Goal: Information Seeking & Learning: Check status

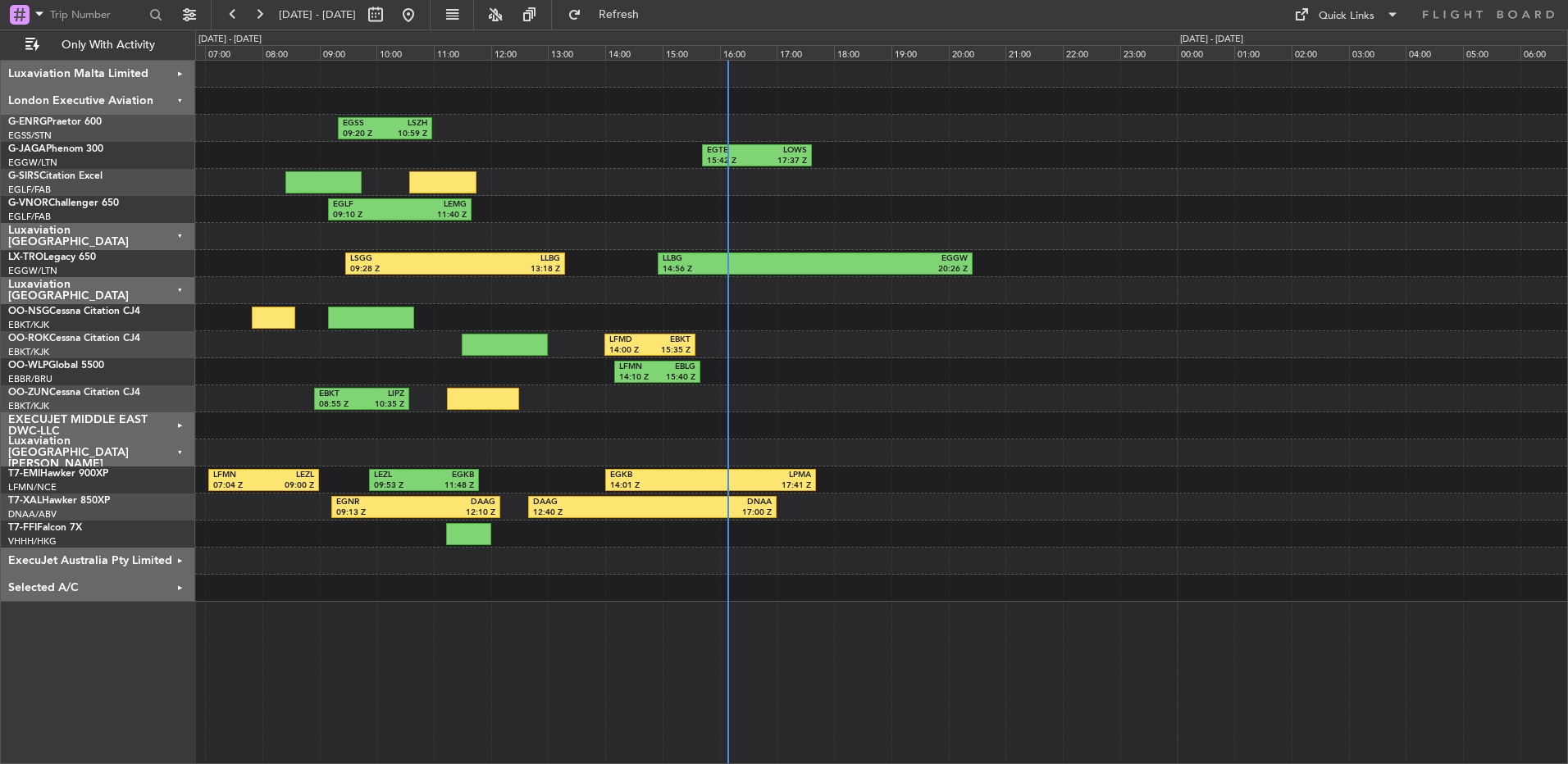
click at [612, 251] on div "EGSS 09:20 Z LSZH 10:59 Z EGTE 15:42 Z LOWS 17:37 Z EGLF 09:10 Z LEMG 11:40 Z L…" at bounding box center [881, 332] width 1372 height 542
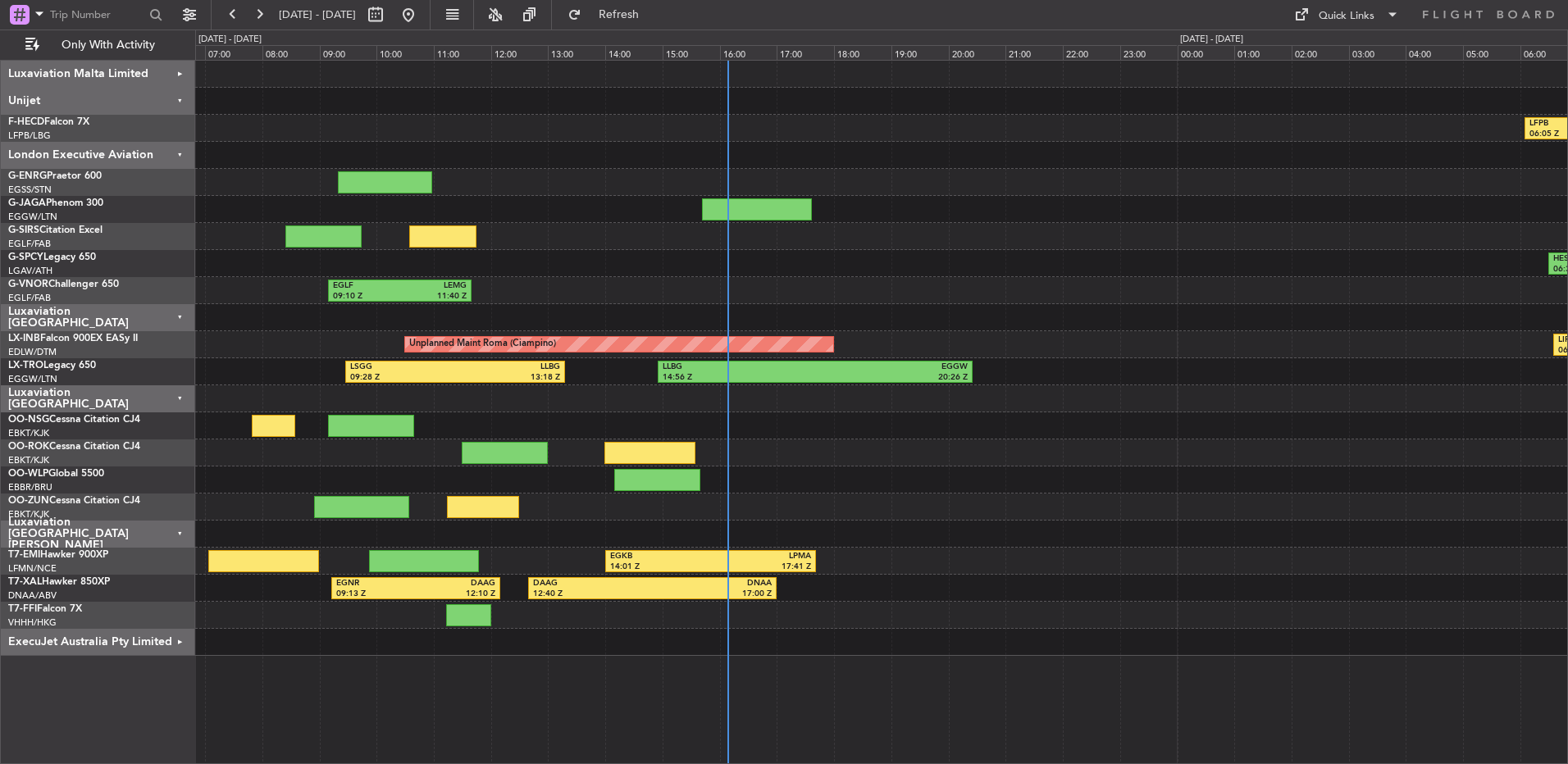
click at [159, 392] on div "Luxaviation [GEOGRAPHIC_DATA]" at bounding box center [97, 399] width 194 height 27
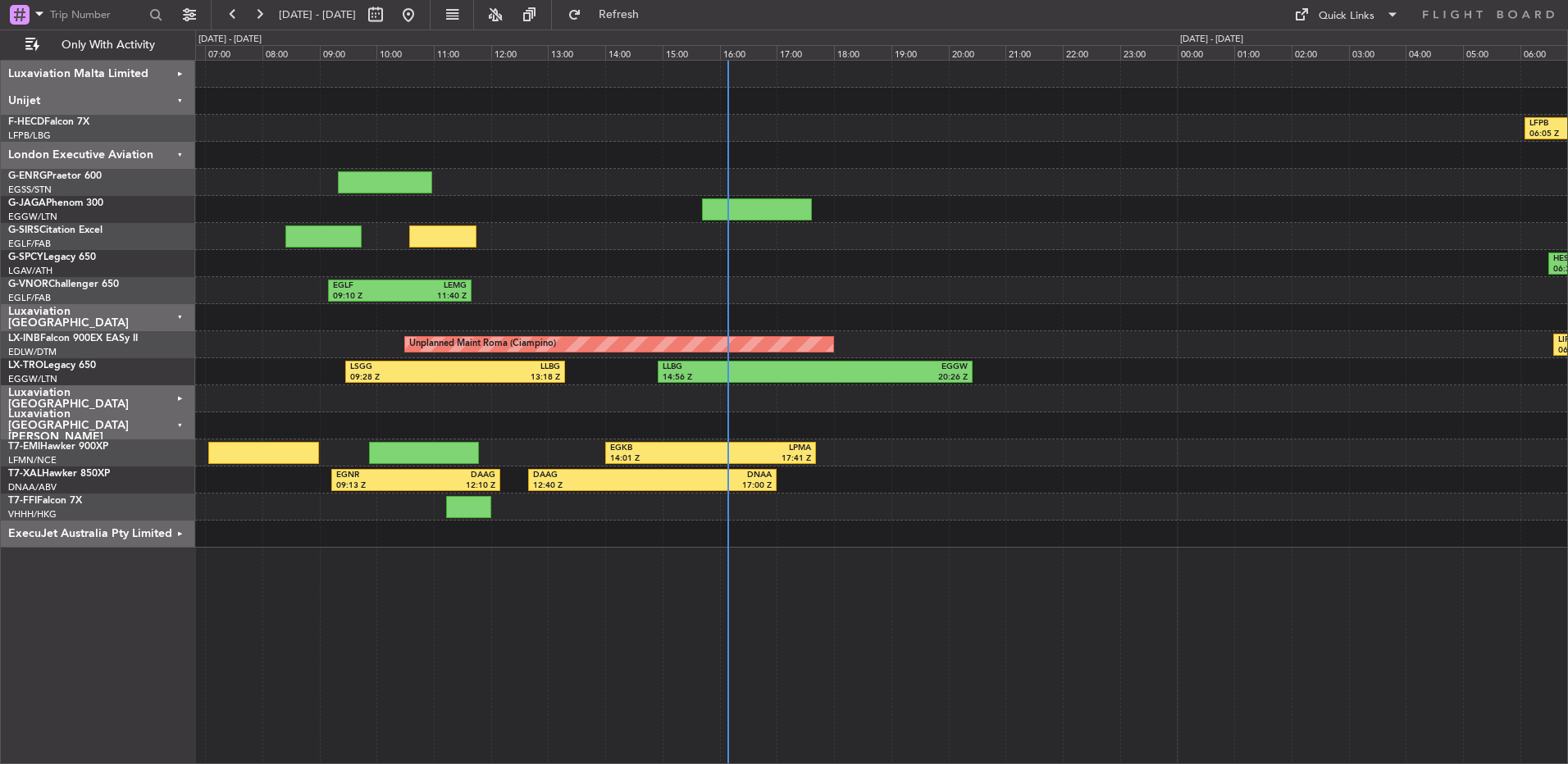
click at [160, 392] on div "Luxaviation [GEOGRAPHIC_DATA]" at bounding box center [97, 399] width 194 height 27
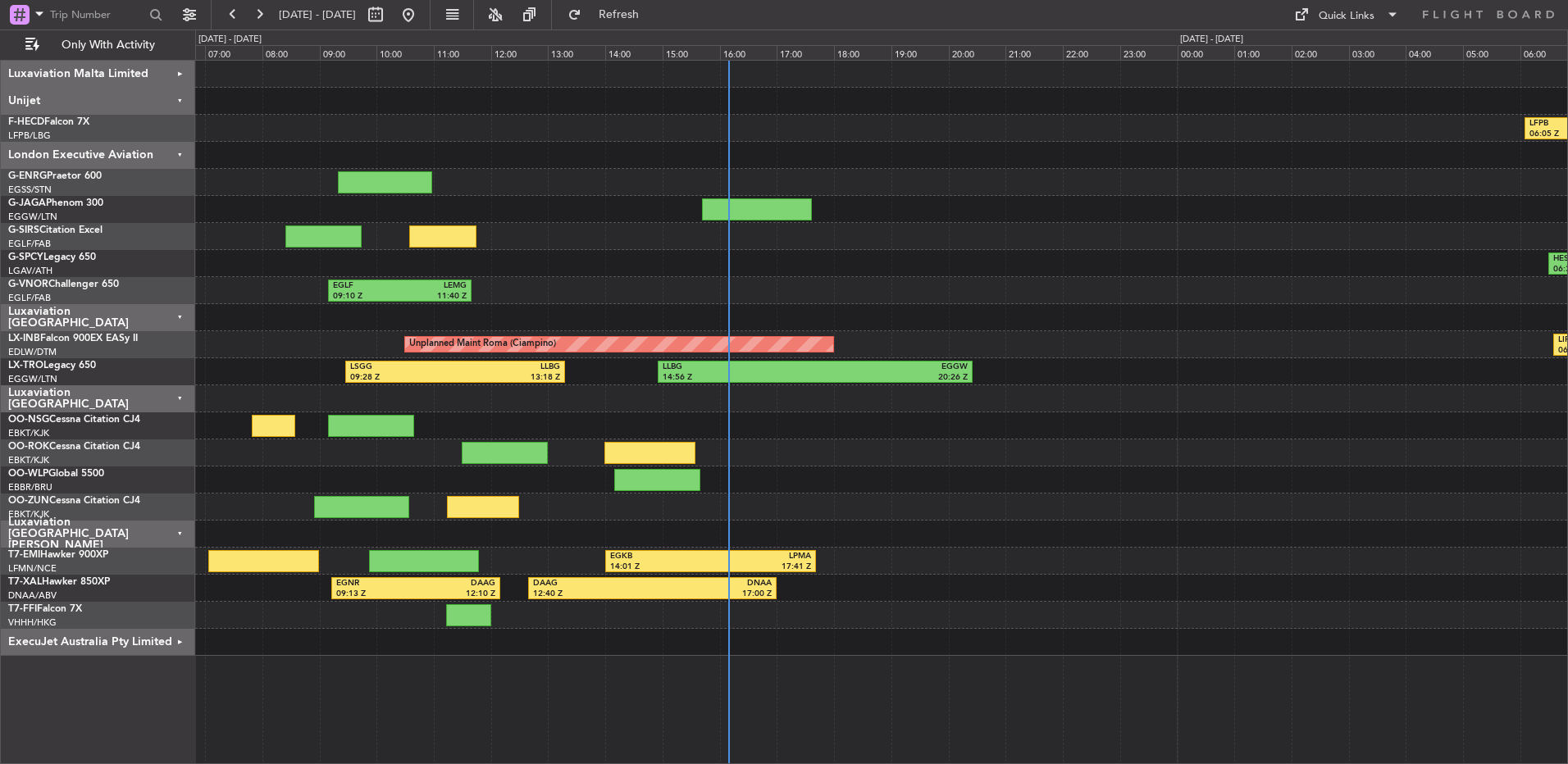
click at [181, 103] on div "Unijet" at bounding box center [97, 101] width 194 height 27
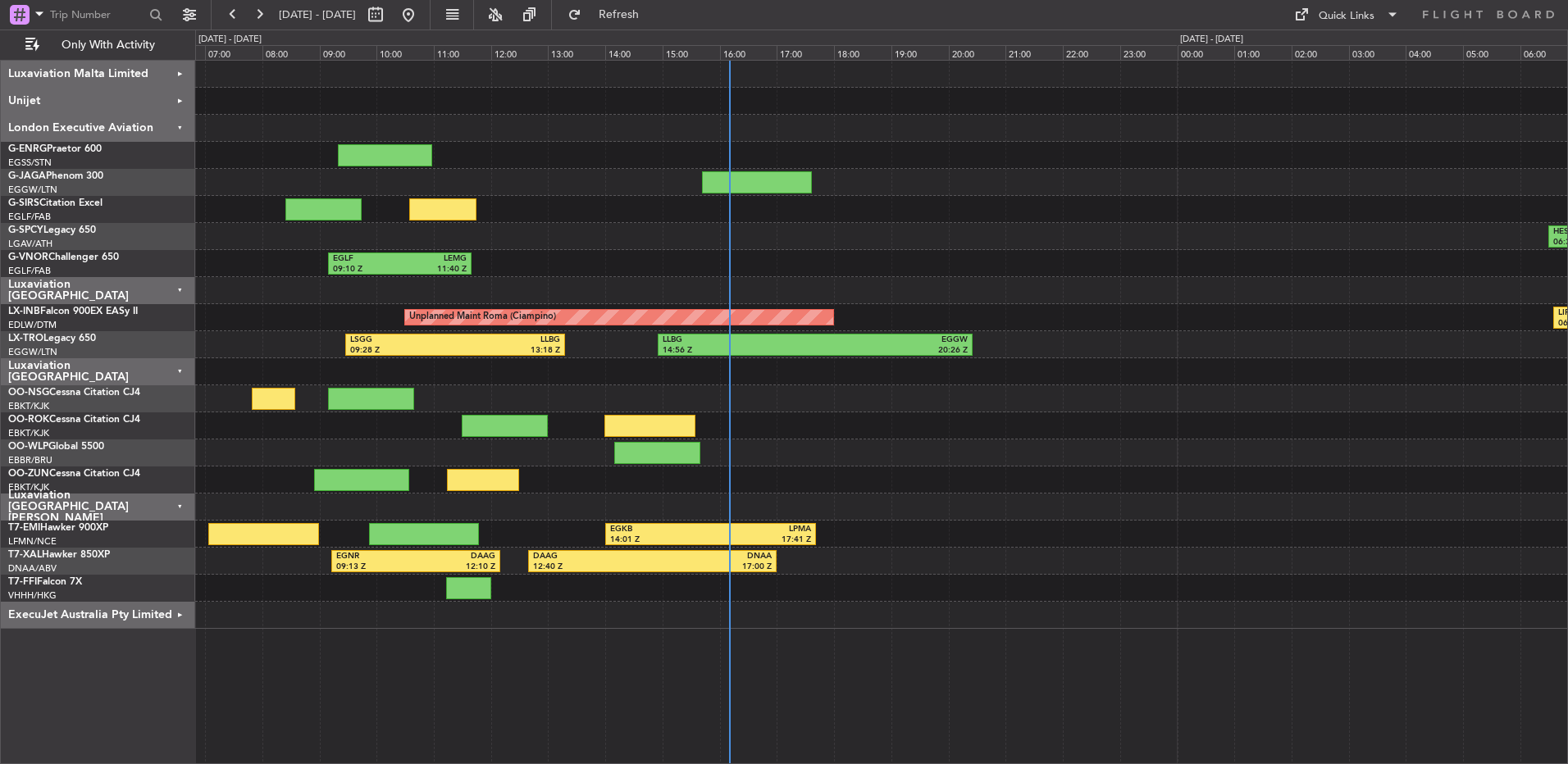
click at [603, 235] on div "HESX 06:30 Z LFPB 11:05 Z" at bounding box center [881, 237] width 1372 height 27
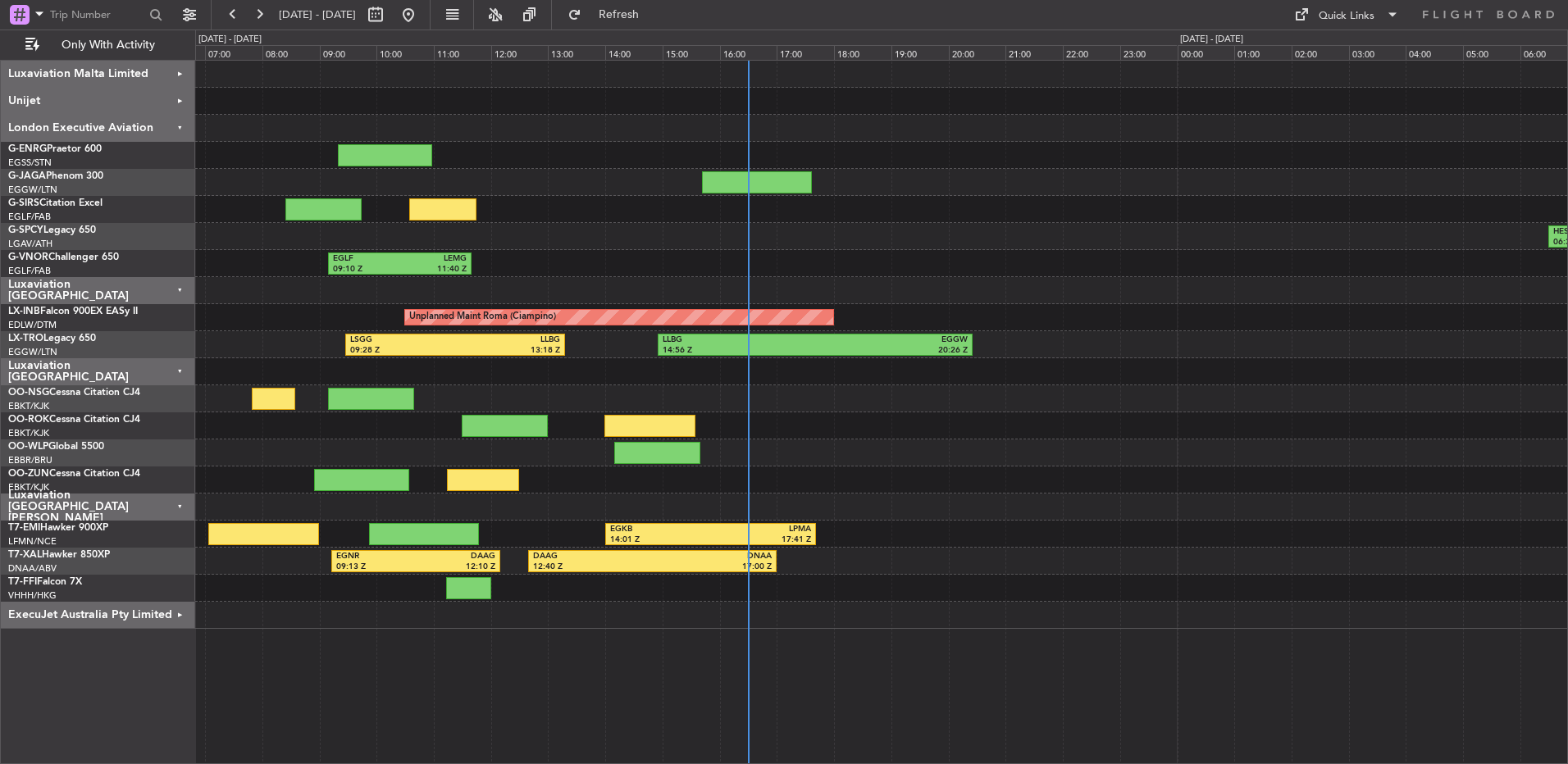
click at [1109, 332] on div "LSGG 09:28 Z LLBG 13:18 Z LLBG 14:56 Z EGGW 20:26 Z Planned Maint London (Luton)" at bounding box center [881, 345] width 1372 height 27
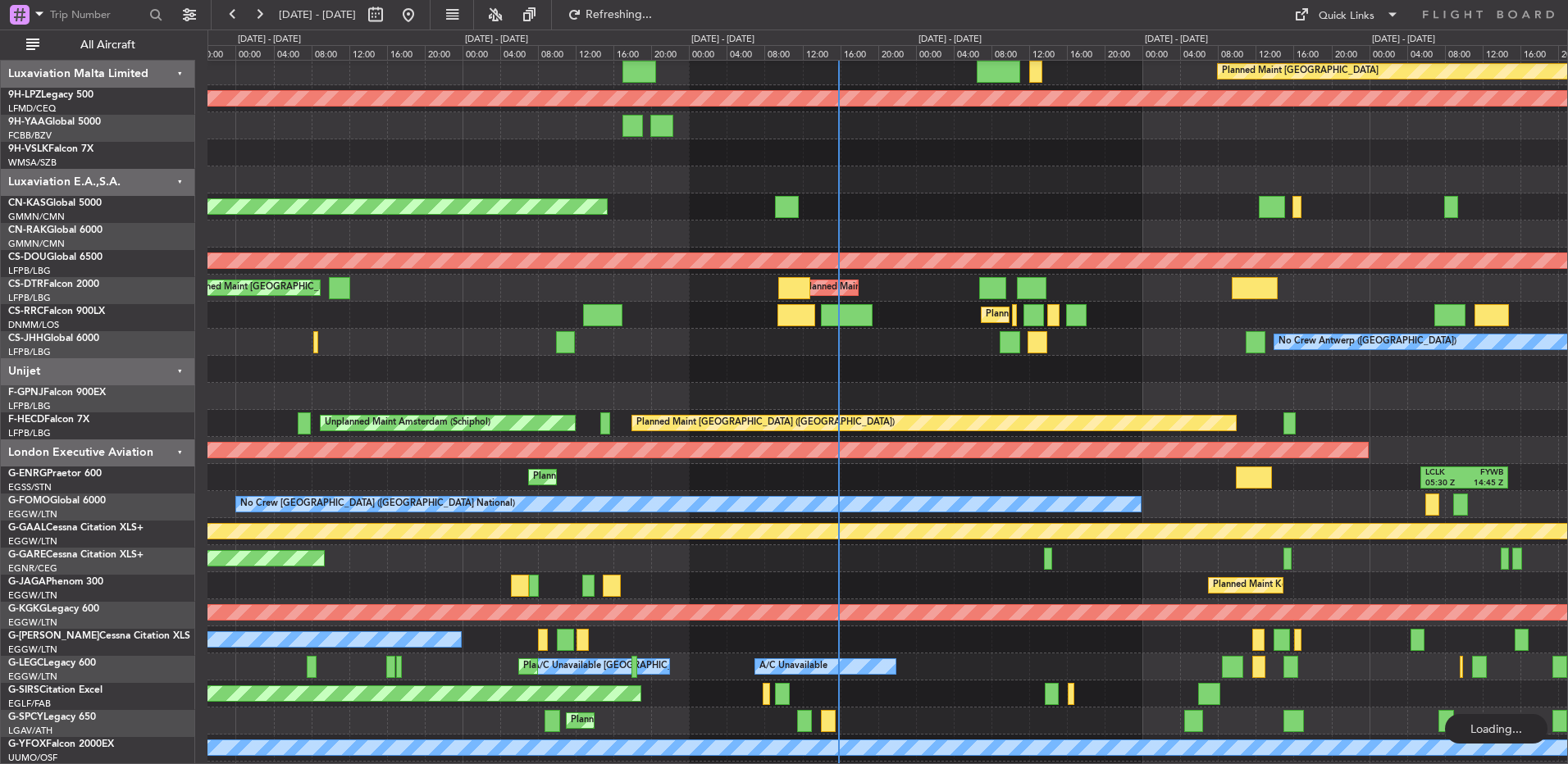
scroll to position [652, 0]
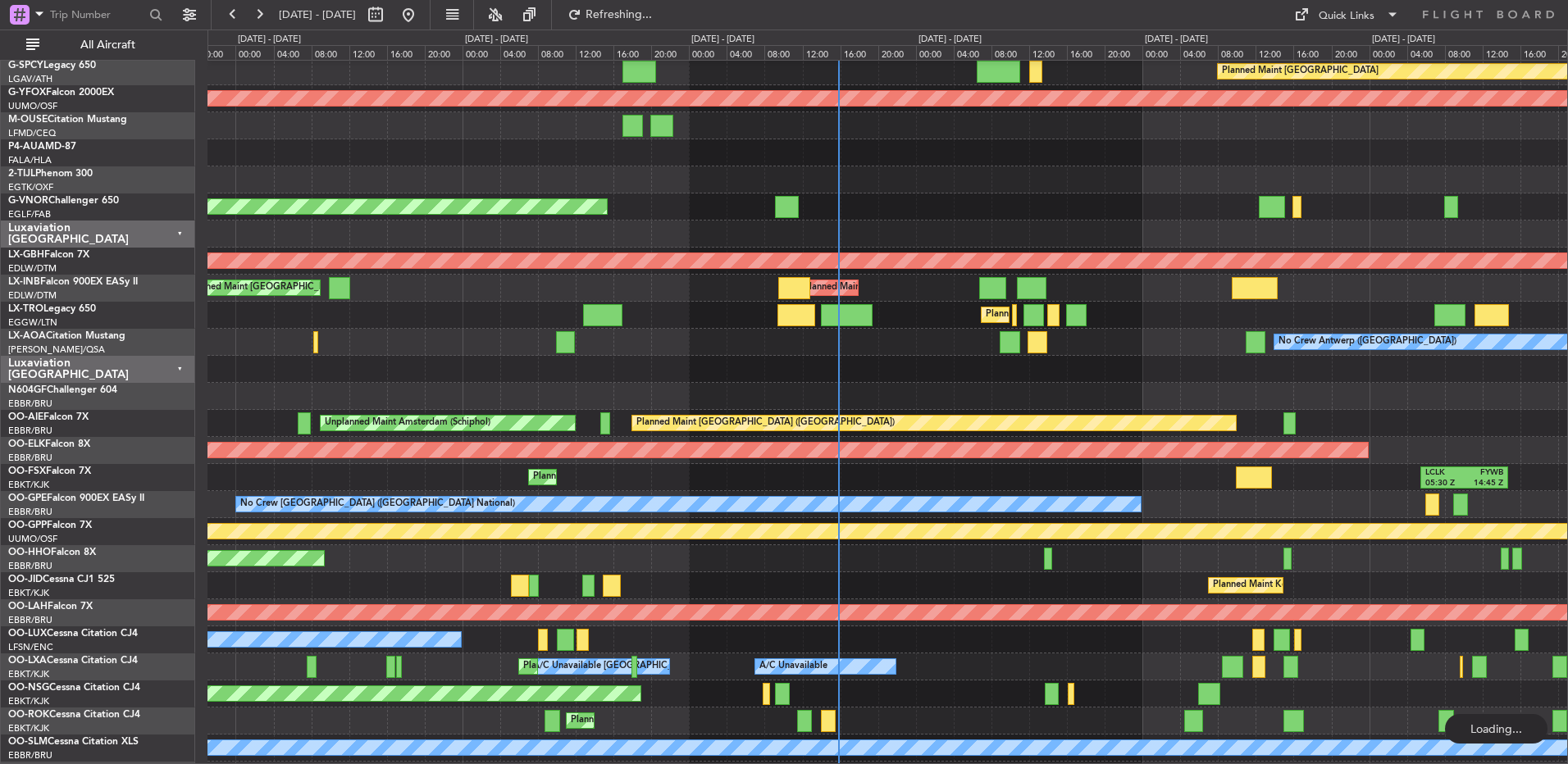
click at [954, 332] on div "No Crew Antwerp ([GEOGRAPHIC_DATA])" at bounding box center [887, 342] width 1360 height 27
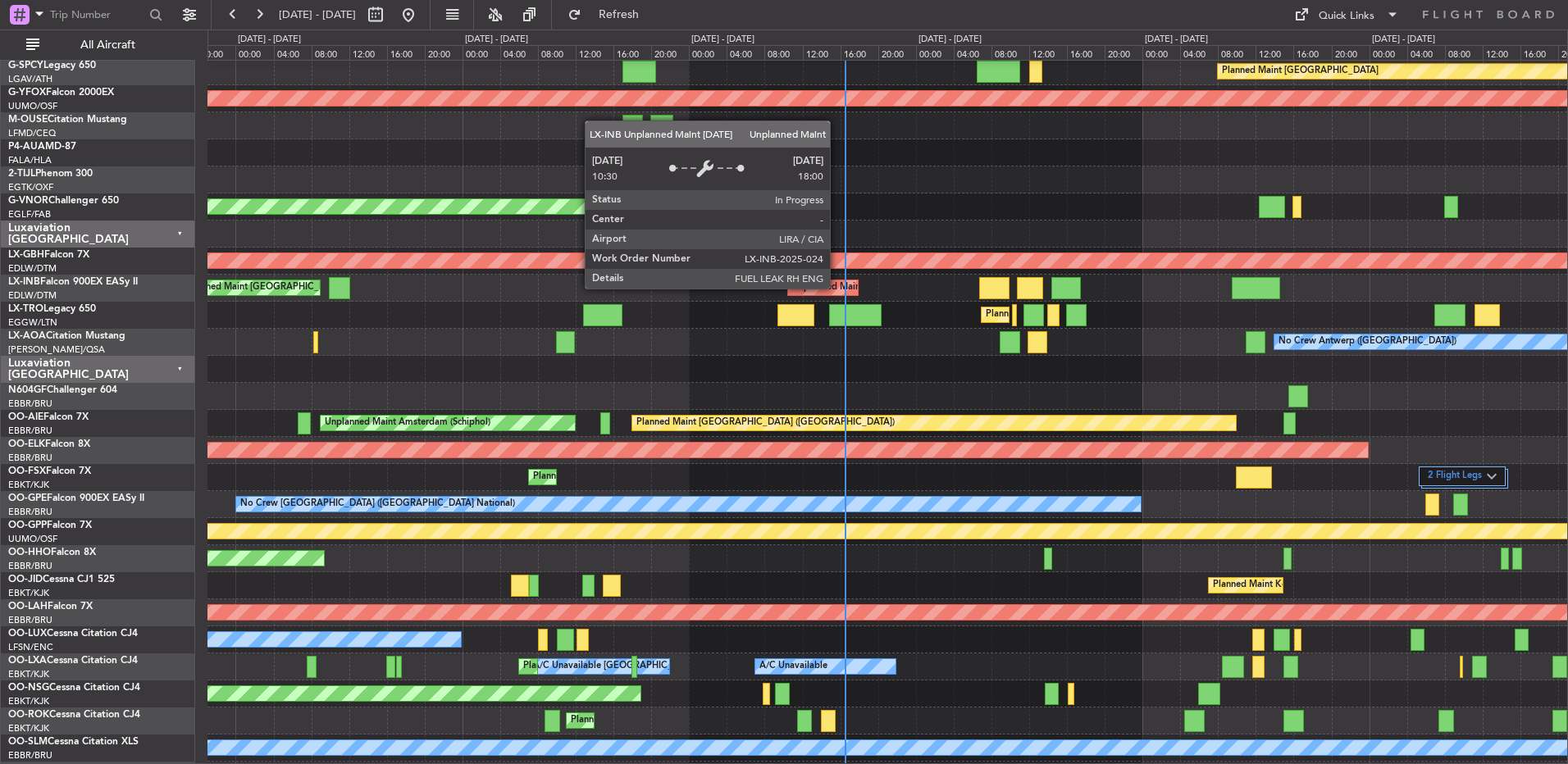
click at [837, 287] on div "Unplanned Maint Roma (Ciampino)" at bounding box center [866, 288] width 147 height 25
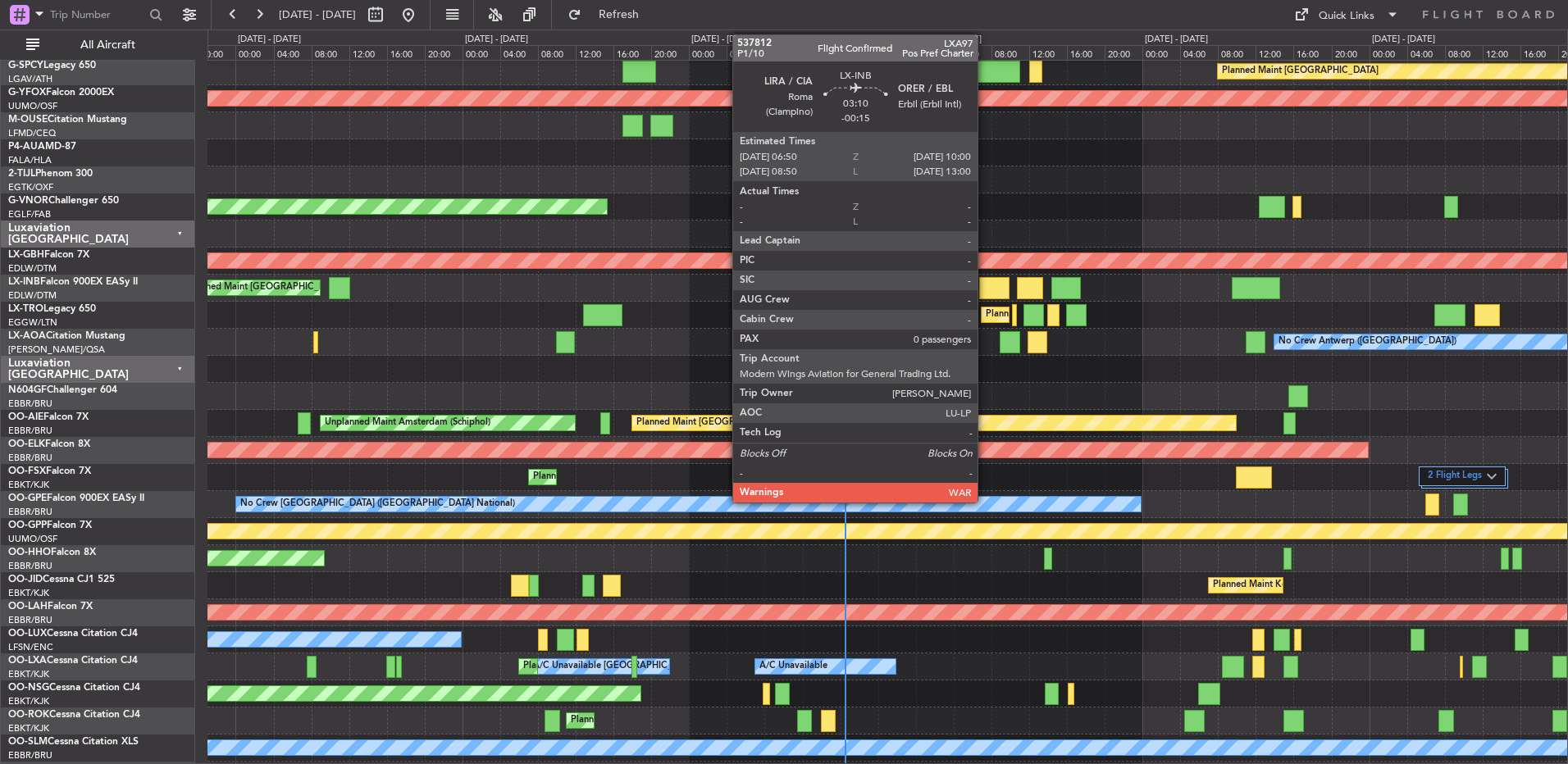
click at [985, 287] on div at bounding box center [994, 288] width 30 height 22
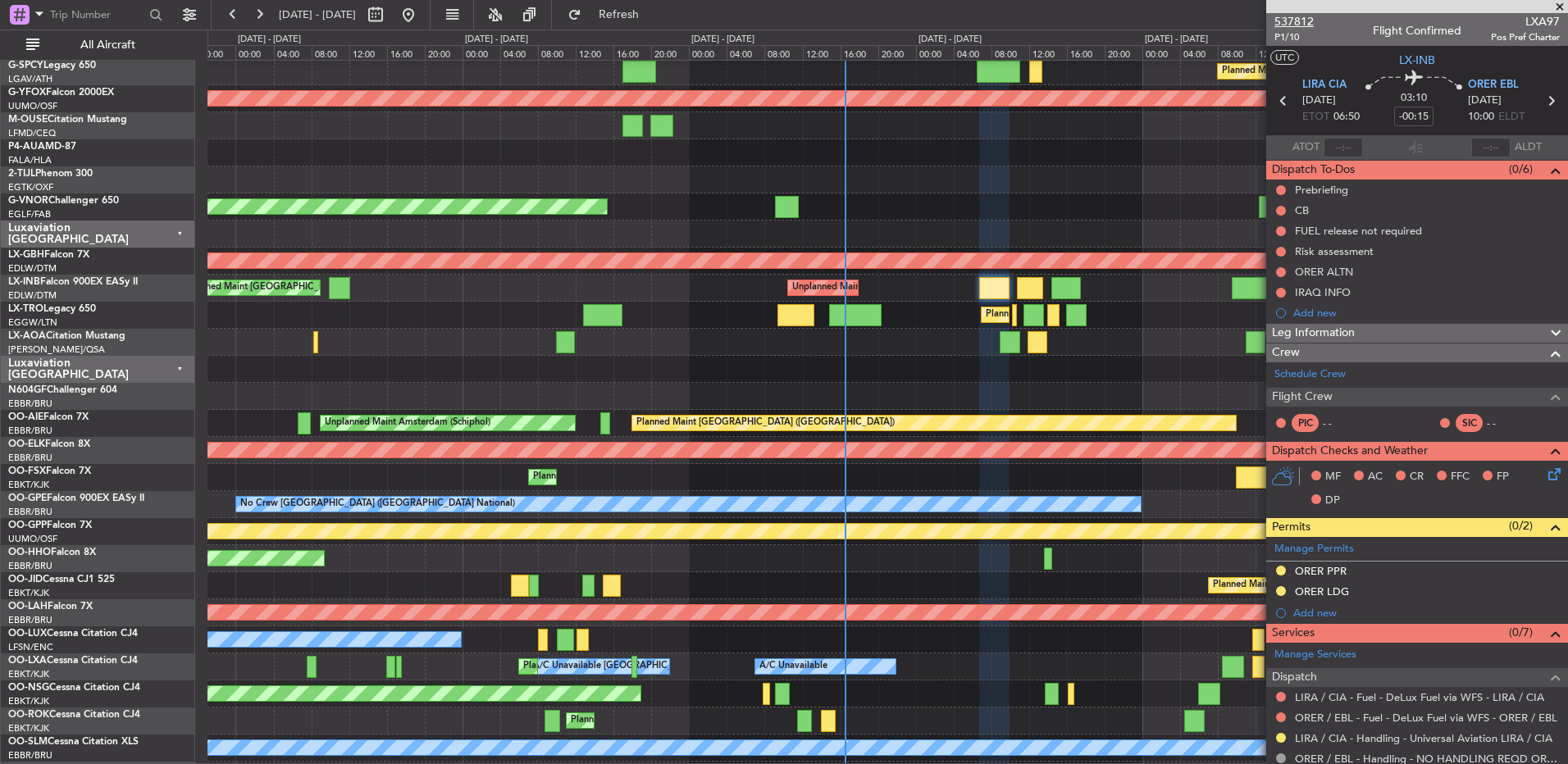
click at [1291, 22] on span "537812" at bounding box center [1293, 22] width 39 height 17
click at [1291, 23] on span "537812" at bounding box center [1293, 22] width 39 height 17
click at [1527, 20] on span "LXA97" at bounding box center [1525, 22] width 69 height 17
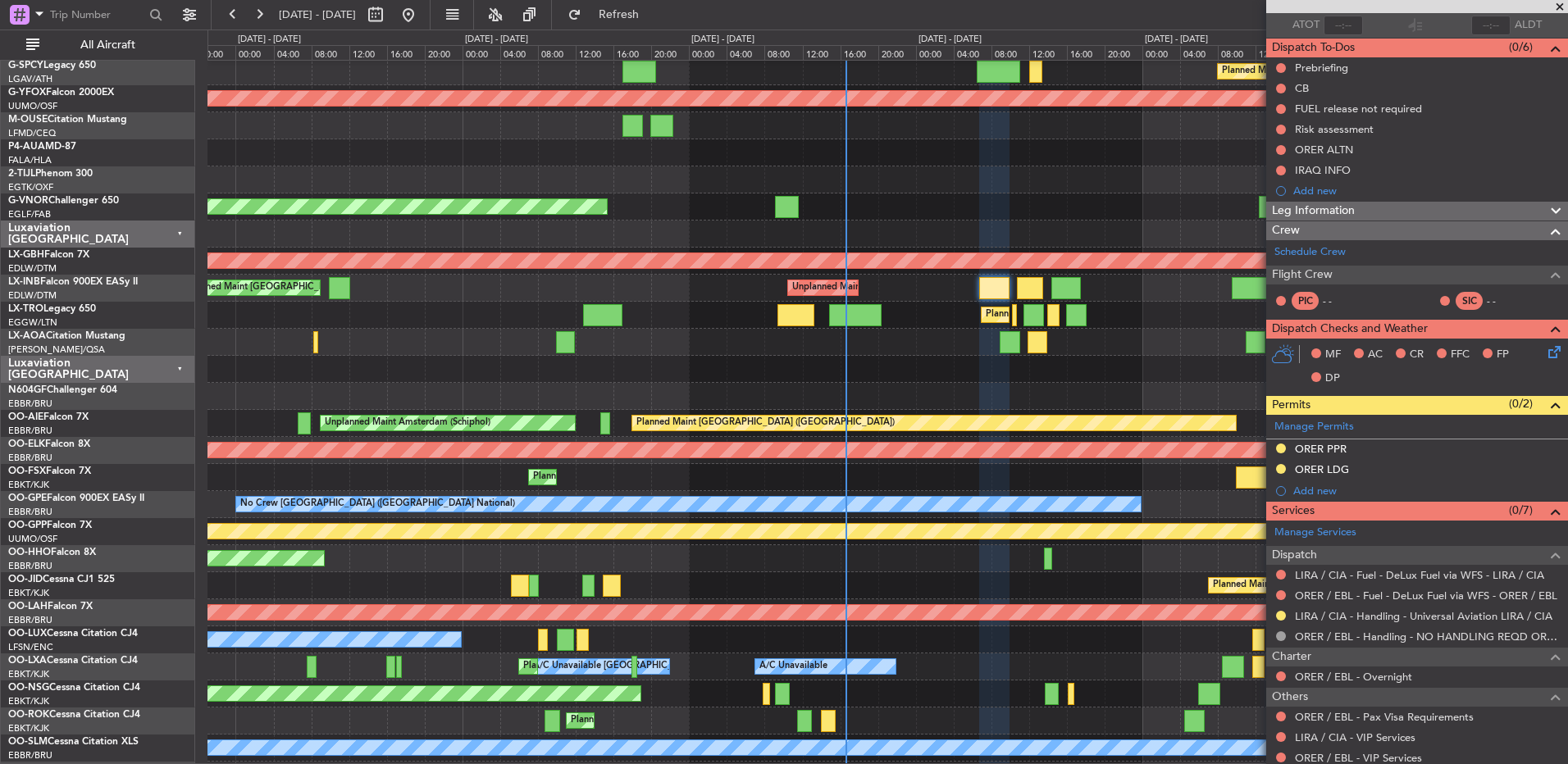
scroll to position [90, 0]
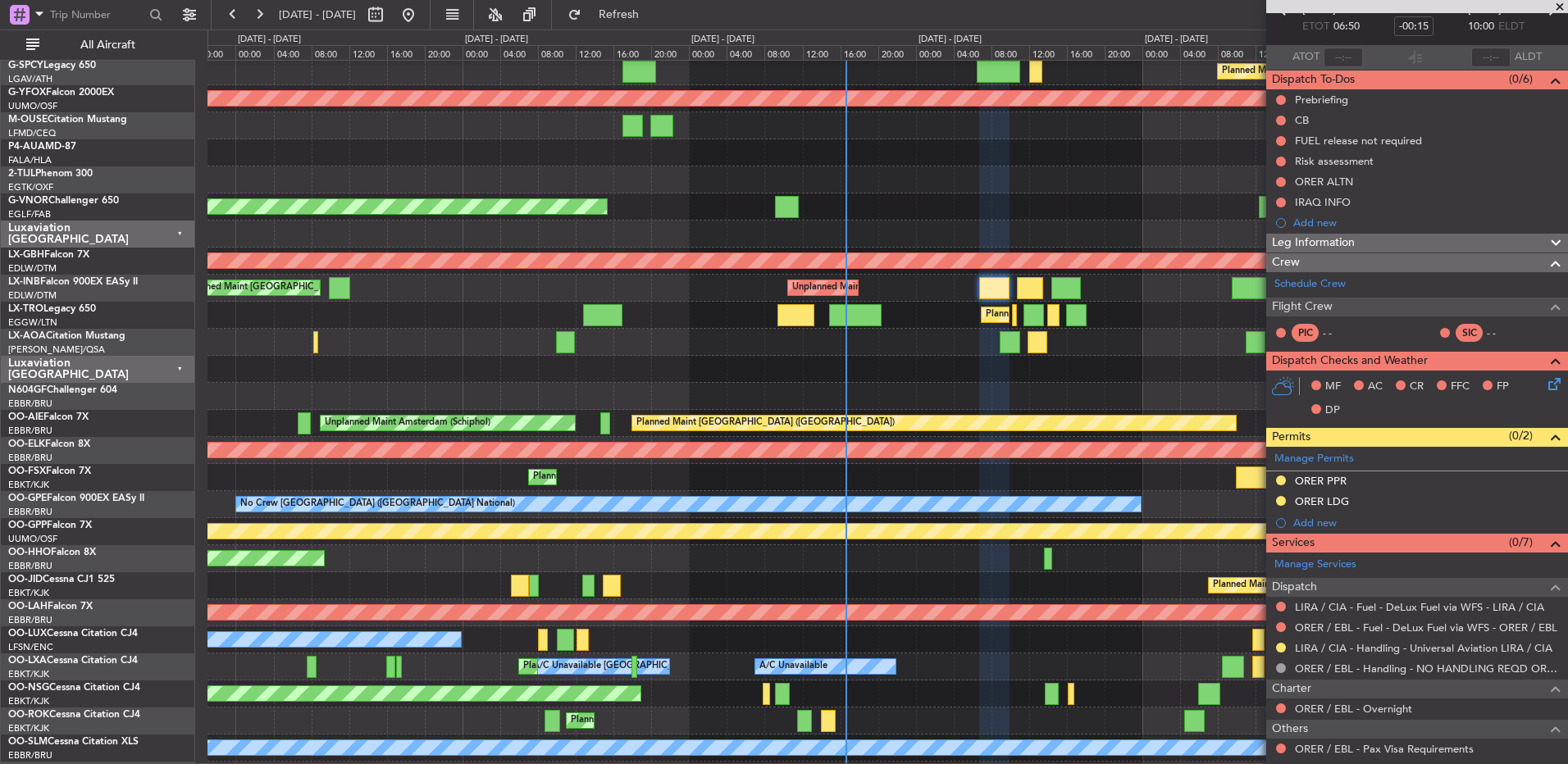
click at [1334, 247] on span "Leg Information" at bounding box center [1312, 242] width 82 height 19
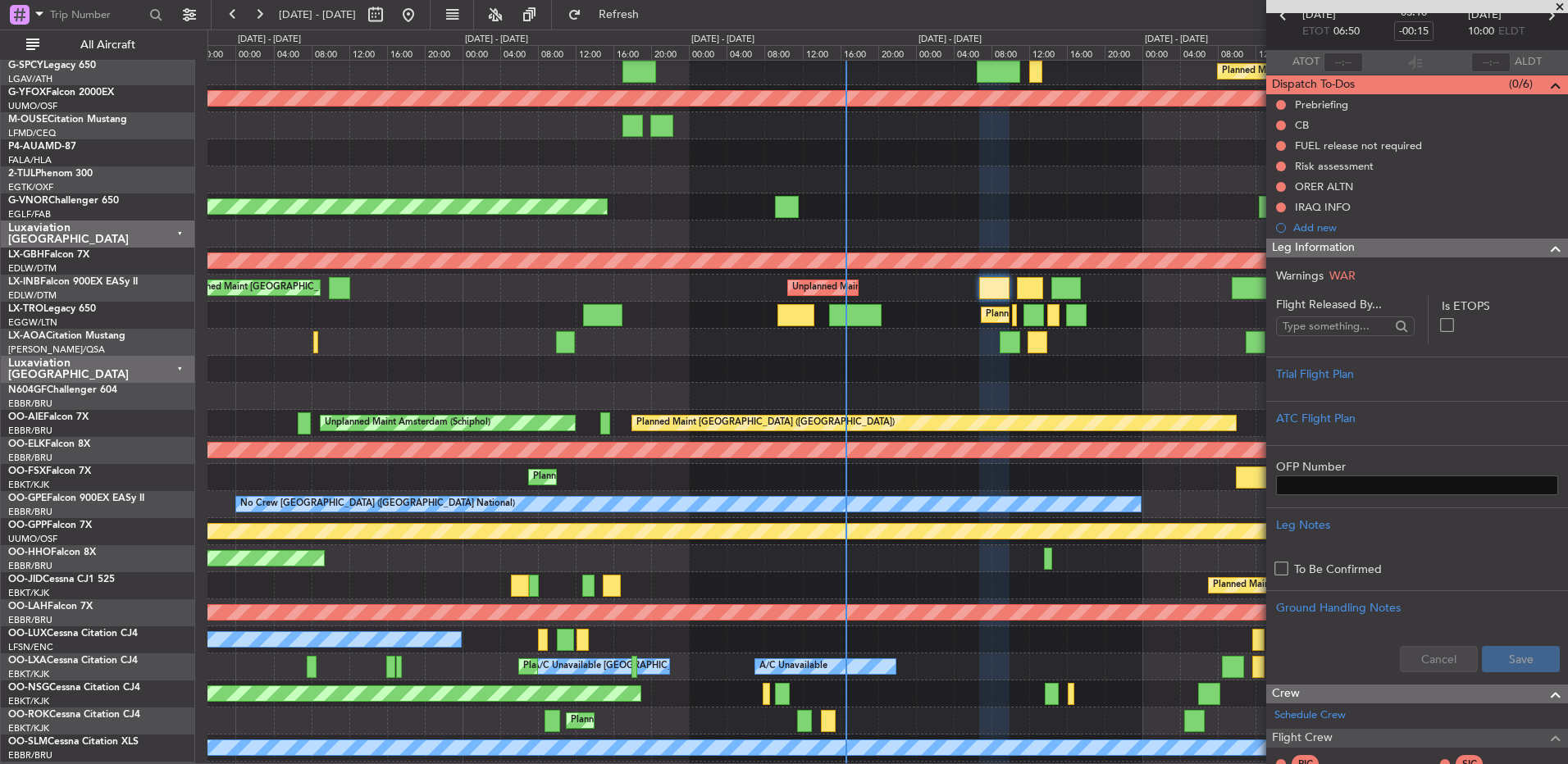
scroll to position [8, 0]
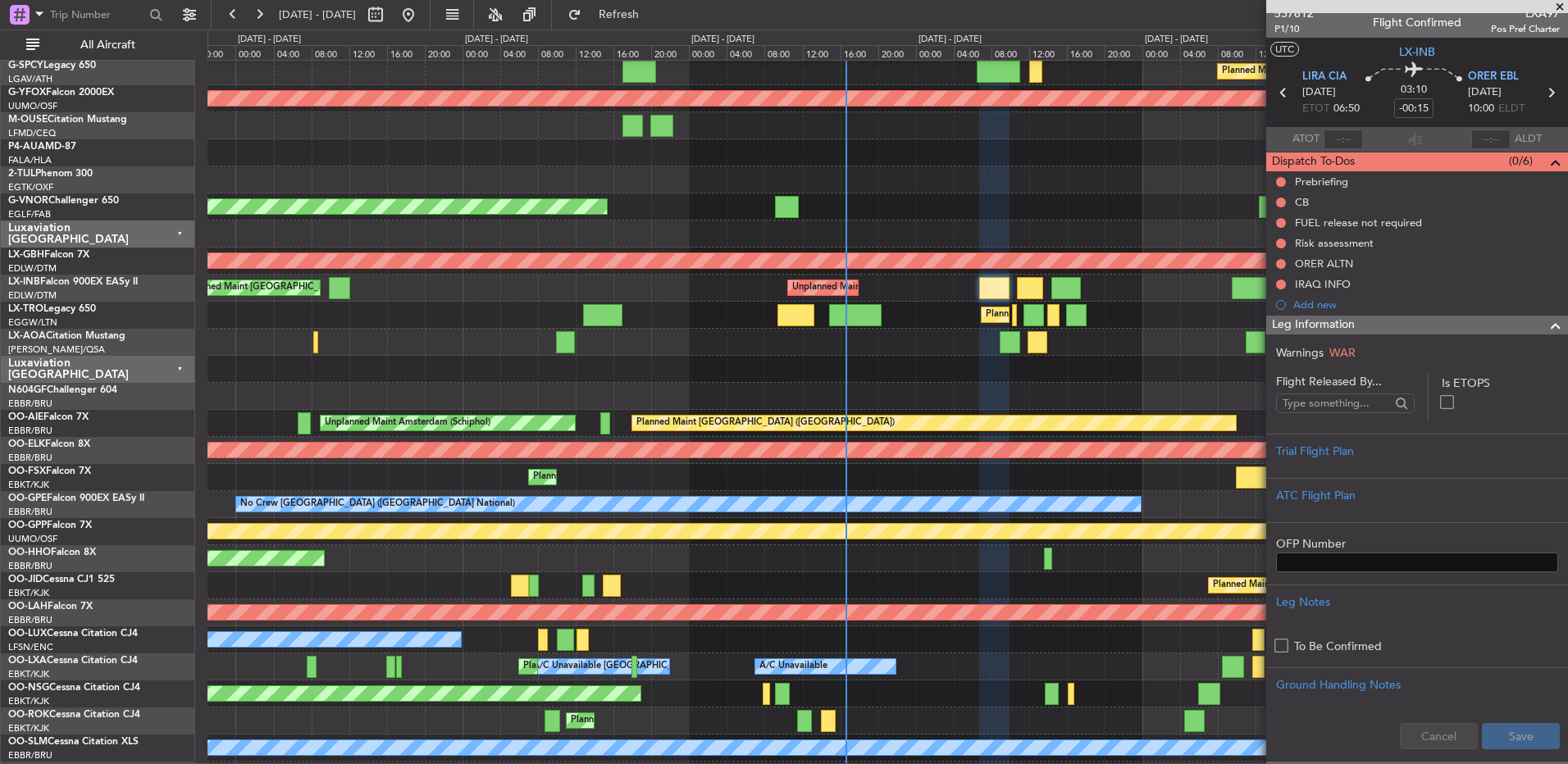
click at [1366, 379] on span "Flight Released By..." at bounding box center [1345, 382] width 138 height 17
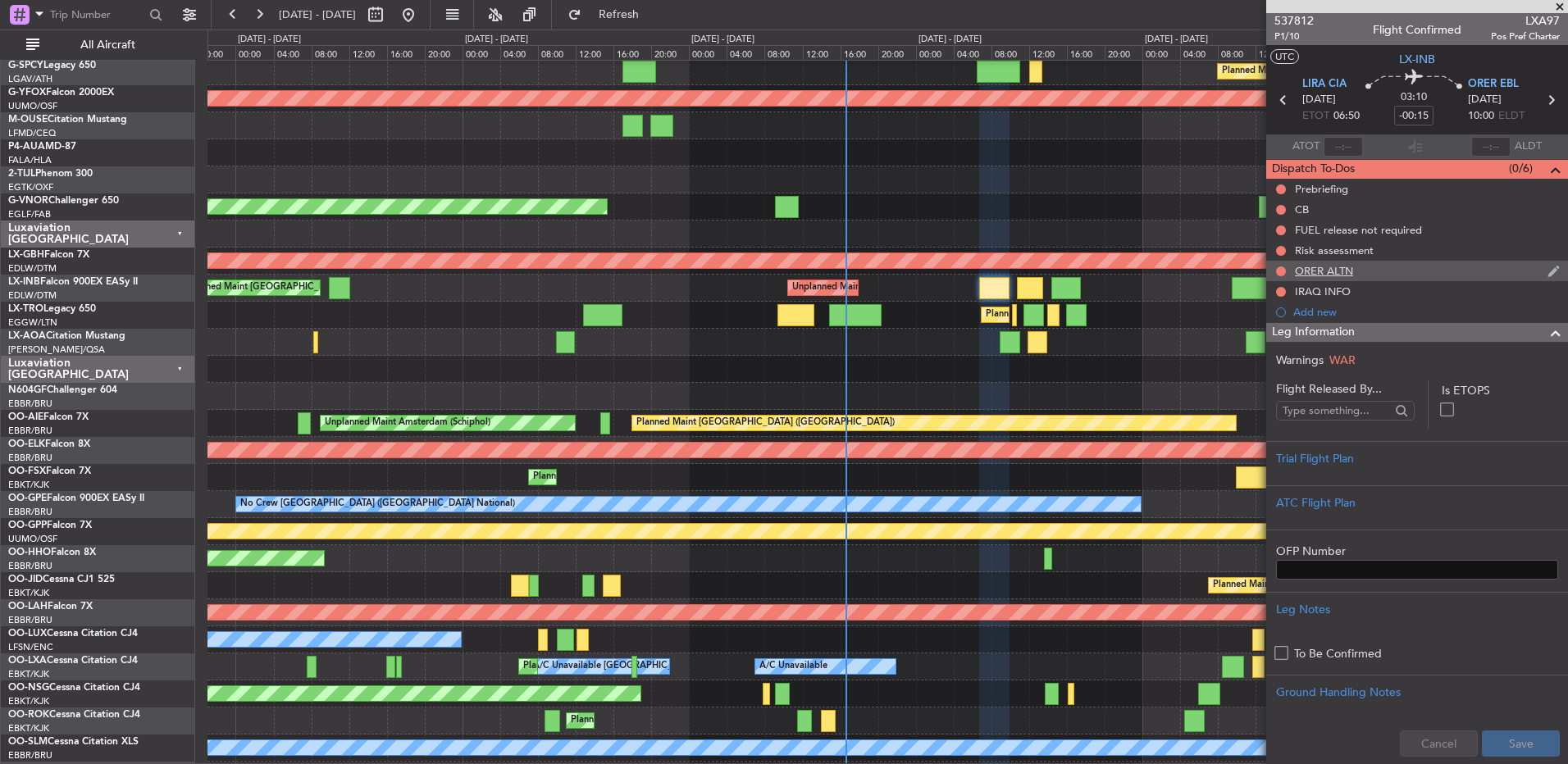
scroll to position [0, 0]
click at [1322, 86] on span "LIRA CIA" at bounding box center [1324, 86] width 44 height 17
